Goal: Task Accomplishment & Management: Use online tool/utility

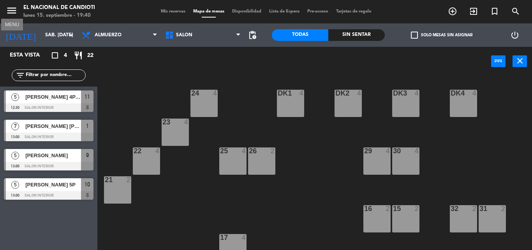
click at [11, 9] on icon "menu" at bounding box center [12, 11] width 12 height 12
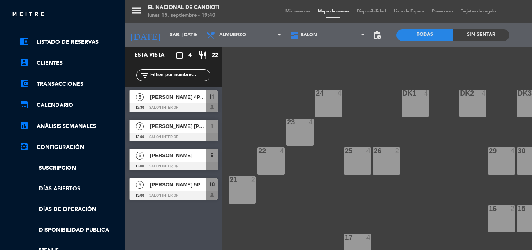
scroll to position [151, 0]
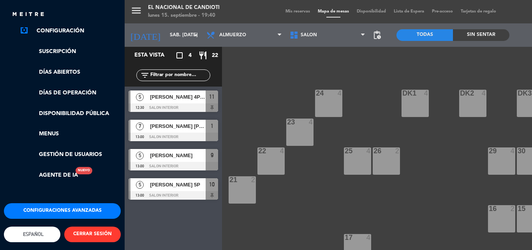
click at [61, 203] on button "Configuraciones avanzadas" at bounding box center [62, 211] width 117 height 16
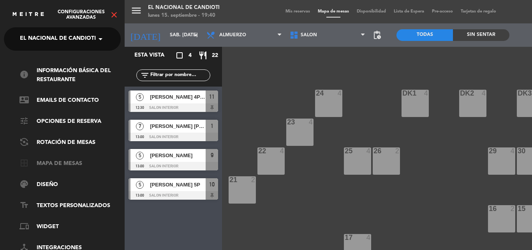
click at [62, 162] on link "border_all Mapa de mesas" at bounding box center [69, 163] width 101 height 9
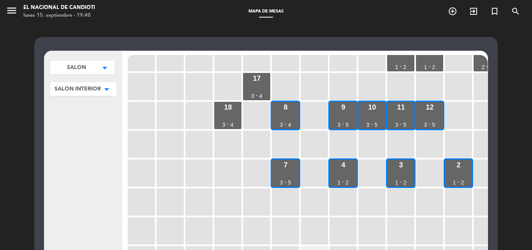
scroll to position [117, 0]
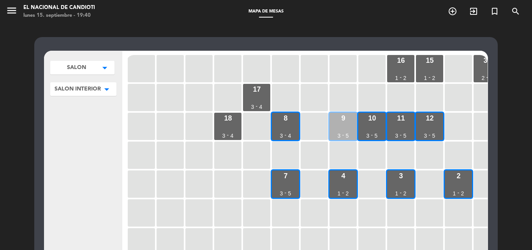
click at [347, 129] on div "9 3 - 5" at bounding box center [343, 126] width 27 height 27
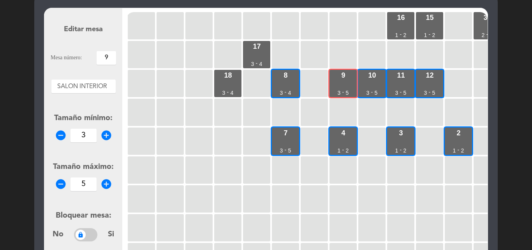
scroll to position [39, 0]
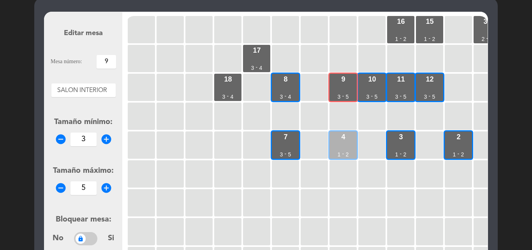
click at [343, 139] on div "4" at bounding box center [343, 136] width 4 height 7
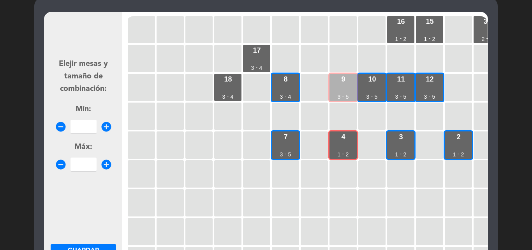
click at [344, 78] on div "9" at bounding box center [343, 79] width 4 height 7
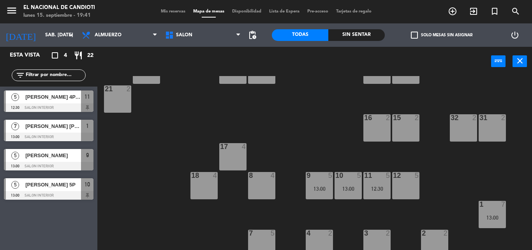
scroll to position [98, 0]
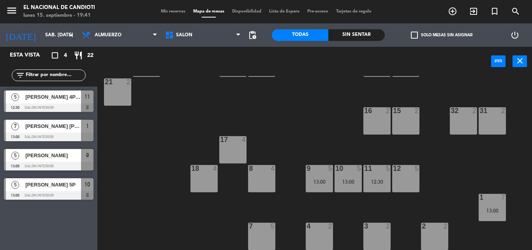
click at [372, 226] on div at bounding box center [377, 225] width 13 height 7
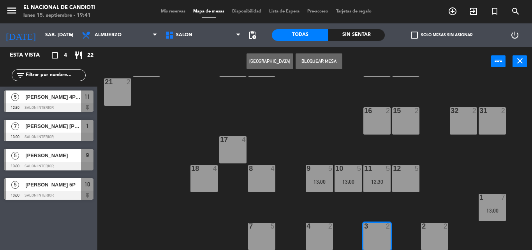
click at [369, 229] on div "3" at bounding box center [364, 225] width 13 height 7
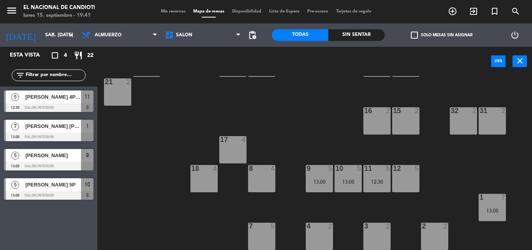
click at [258, 176] on div "8 4" at bounding box center [261, 178] width 27 height 27
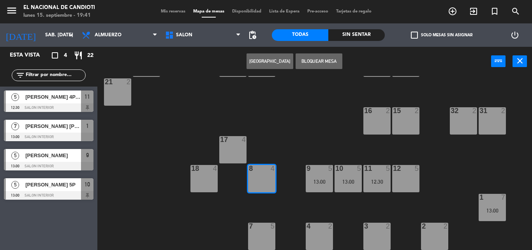
click at [279, 57] on button "[GEOGRAPHIC_DATA]" at bounding box center [270, 61] width 47 height 16
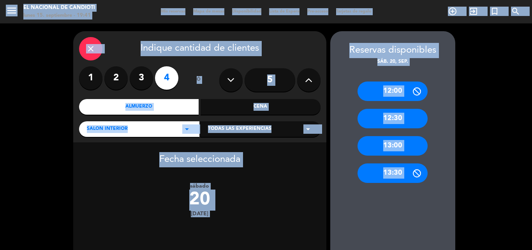
click at [312, 77] on icon at bounding box center [308, 80] width 7 height 12
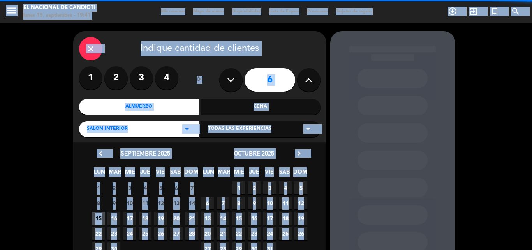
click at [312, 77] on icon at bounding box center [308, 80] width 7 height 12
type input "7"
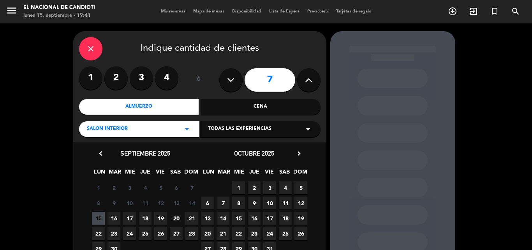
click at [184, 132] on icon "arrow_drop_down" at bounding box center [186, 128] width 9 height 9
click at [272, 106] on div "Cena" at bounding box center [261, 107] width 120 height 16
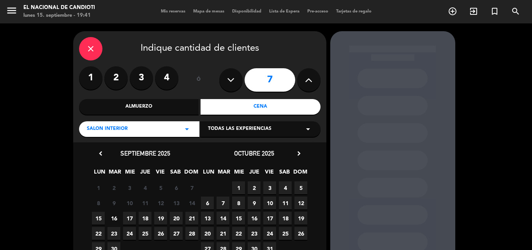
click at [109, 217] on span "16" at bounding box center [114, 218] width 13 height 13
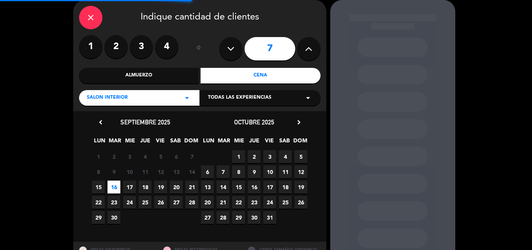
scroll to position [53, 0]
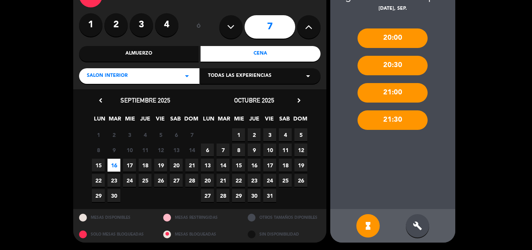
click at [396, 96] on div "21:00" at bounding box center [393, 92] width 70 height 19
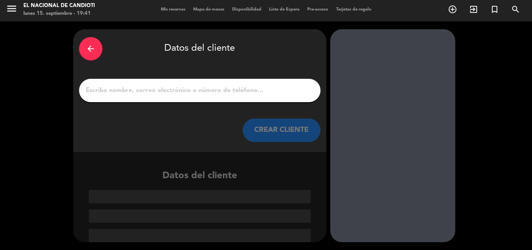
click at [99, 88] on input "1" at bounding box center [200, 90] width 230 height 11
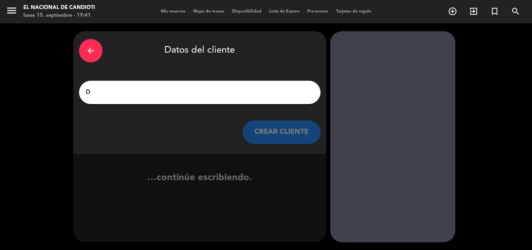
scroll to position [0, 0]
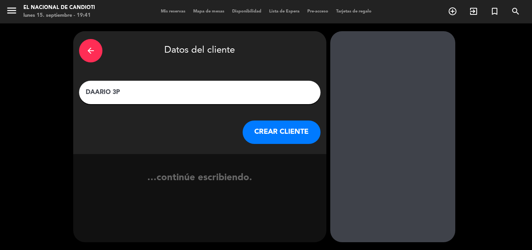
type input "DAARIO 3P"
click at [283, 127] on button "CREAR CLIENTE" at bounding box center [282, 131] width 78 height 23
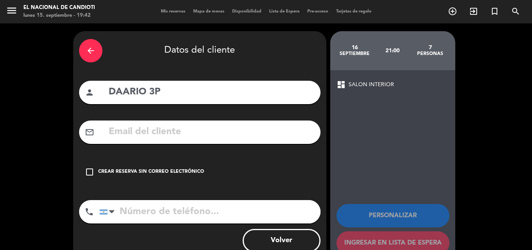
click at [88, 173] on icon "check_box_outline_blank" at bounding box center [89, 171] width 9 height 9
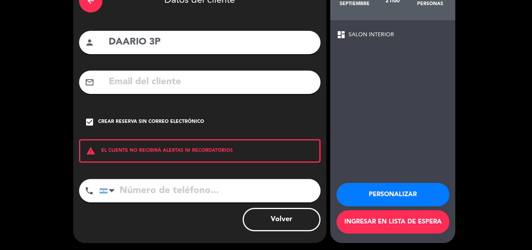
scroll to position [51, 0]
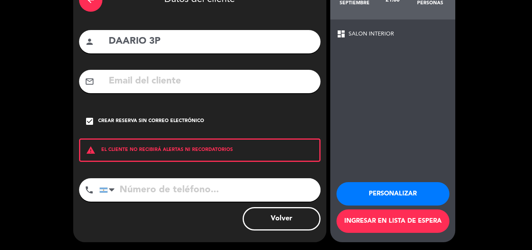
click at [366, 217] on button "Ingresar en lista de espera" at bounding box center [393, 220] width 113 height 23
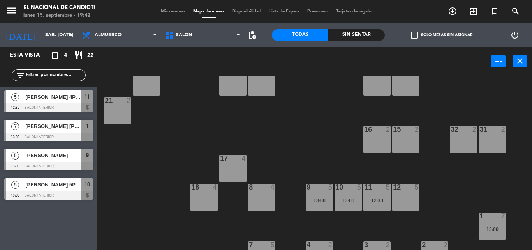
scroll to position [98, 0]
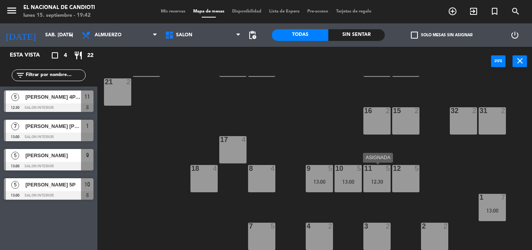
click at [378, 179] on div "12:30" at bounding box center [377, 181] width 27 height 5
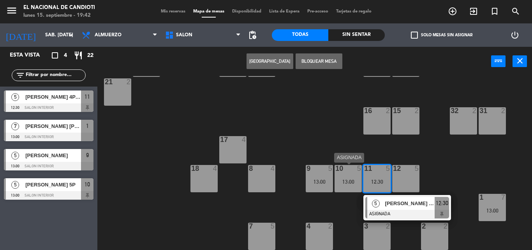
click at [343, 179] on div "13:00" at bounding box center [348, 181] width 27 height 5
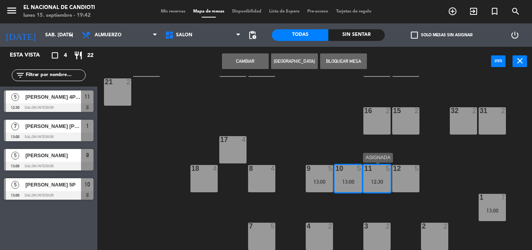
click at [367, 174] on div "11 5 12:30" at bounding box center [377, 178] width 27 height 27
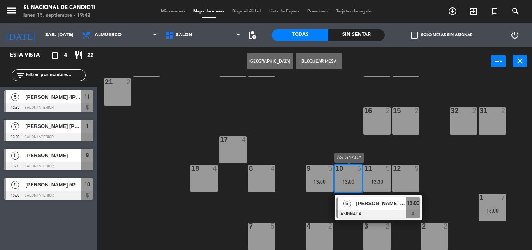
click at [340, 175] on div "10 5 13:00" at bounding box center [348, 178] width 27 height 27
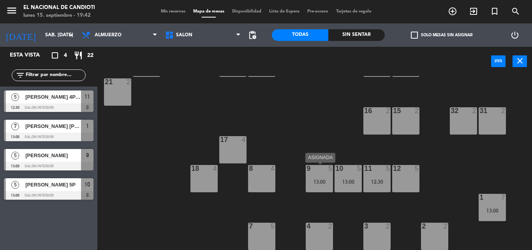
click at [314, 180] on div "13:00" at bounding box center [319, 181] width 27 height 5
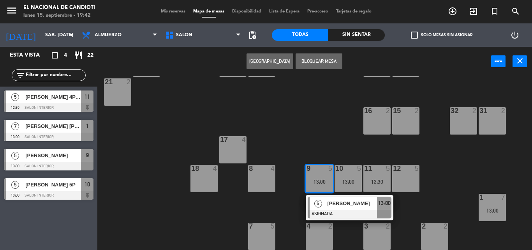
click at [314, 180] on div "13:00" at bounding box center [319, 181] width 27 height 5
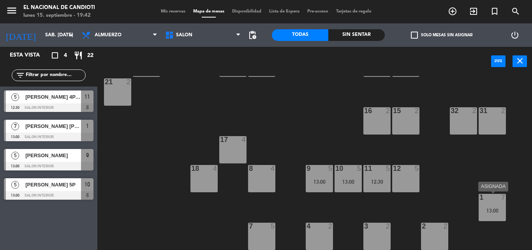
click at [489, 203] on div "1 7 13:00" at bounding box center [492, 207] width 27 height 27
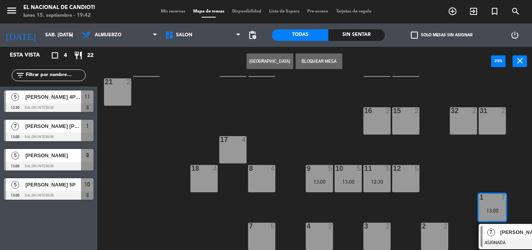
click at [489, 203] on div "1 7 13:00" at bounding box center [492, 207] width 27 height 27
